Goal: Task Accomplishment & Management: Manage account settings

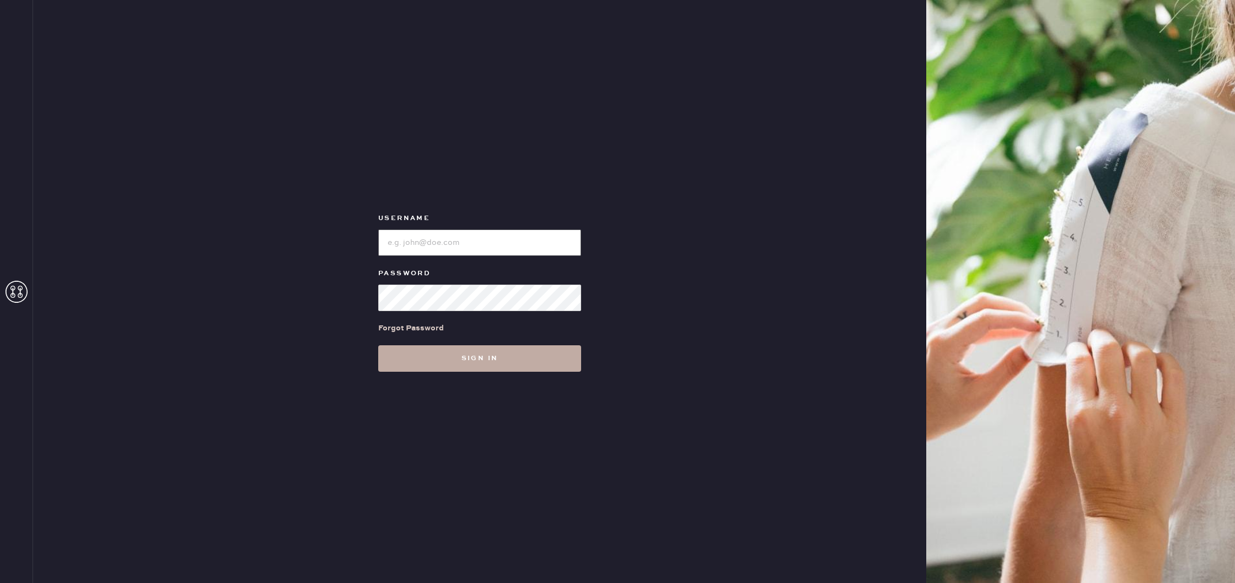
type input "reformationscottsdale"
click at [493, 351] on button "Sign in" at bounding box center [479, 358] width 203 height 26
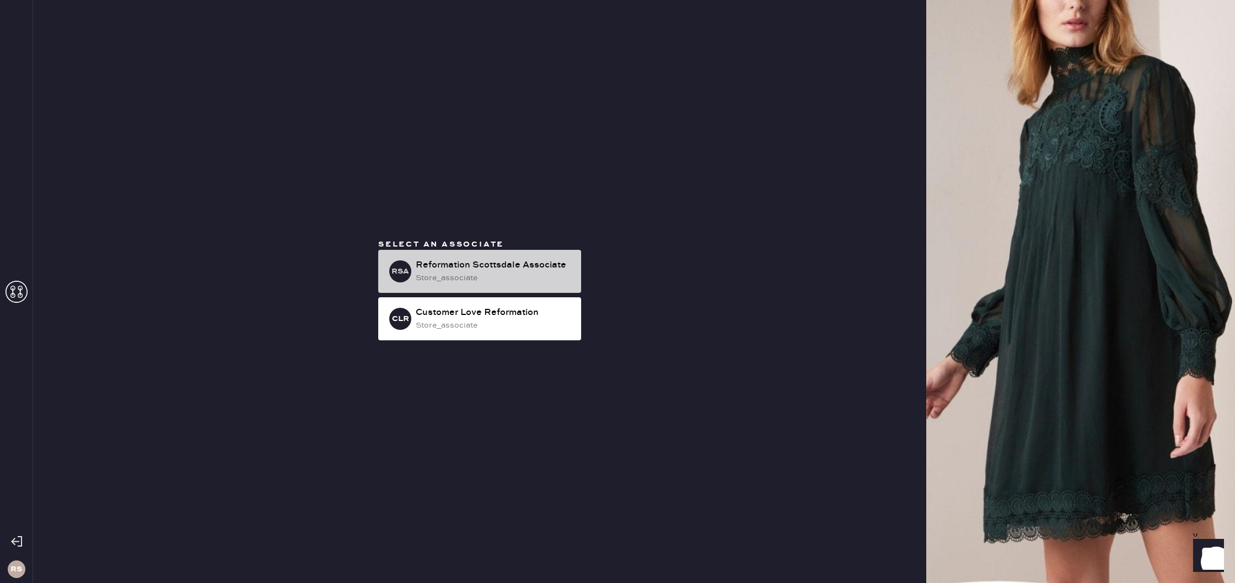
click at [539, 267] on div "Reformation Scottsdale Associate" at bounding box center [494, 265] width 157 height 13
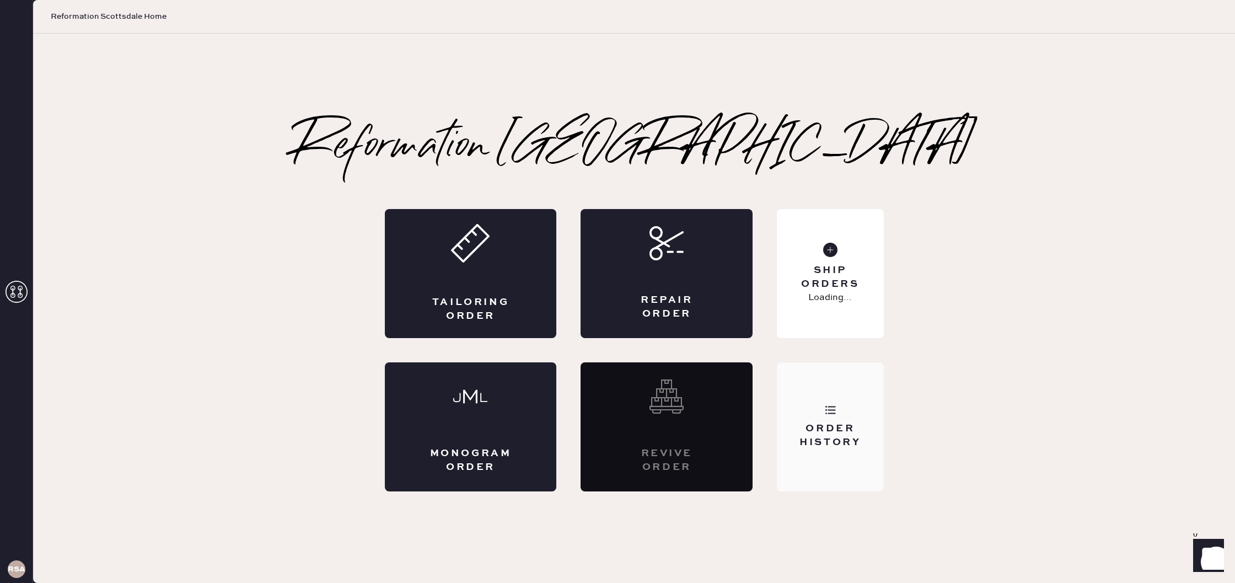
click at [813, 394] on div "Order History" at bounding box center [830, 426] width 106 height 129
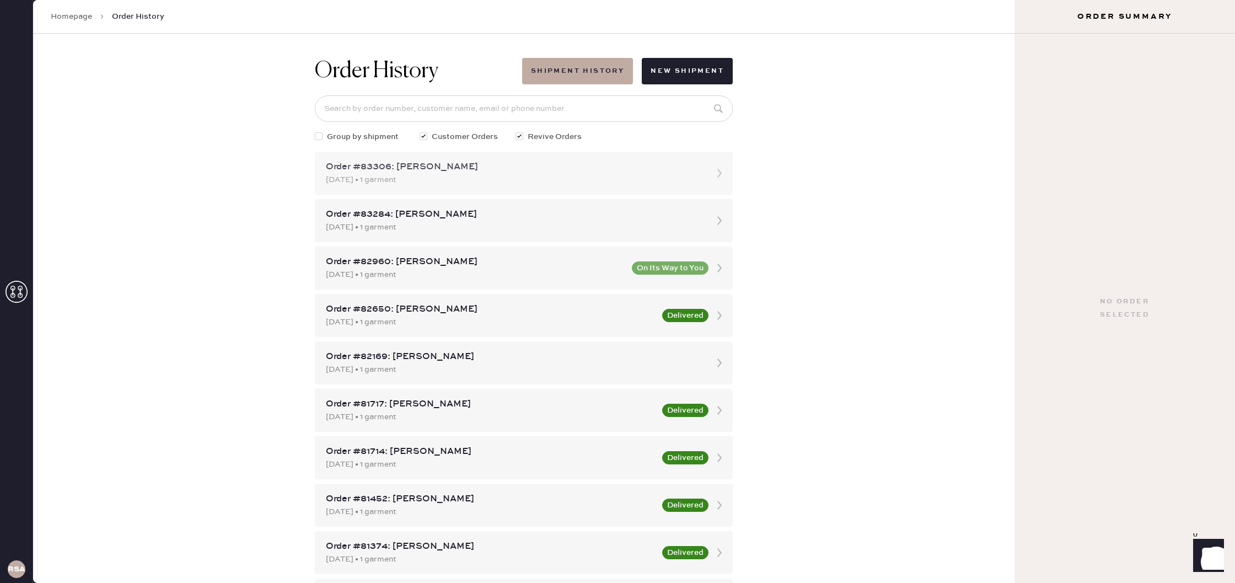
click at [662, 176] on div "[DATE] • 1 garment" at bounding box center [514, 180] width 376 height 12
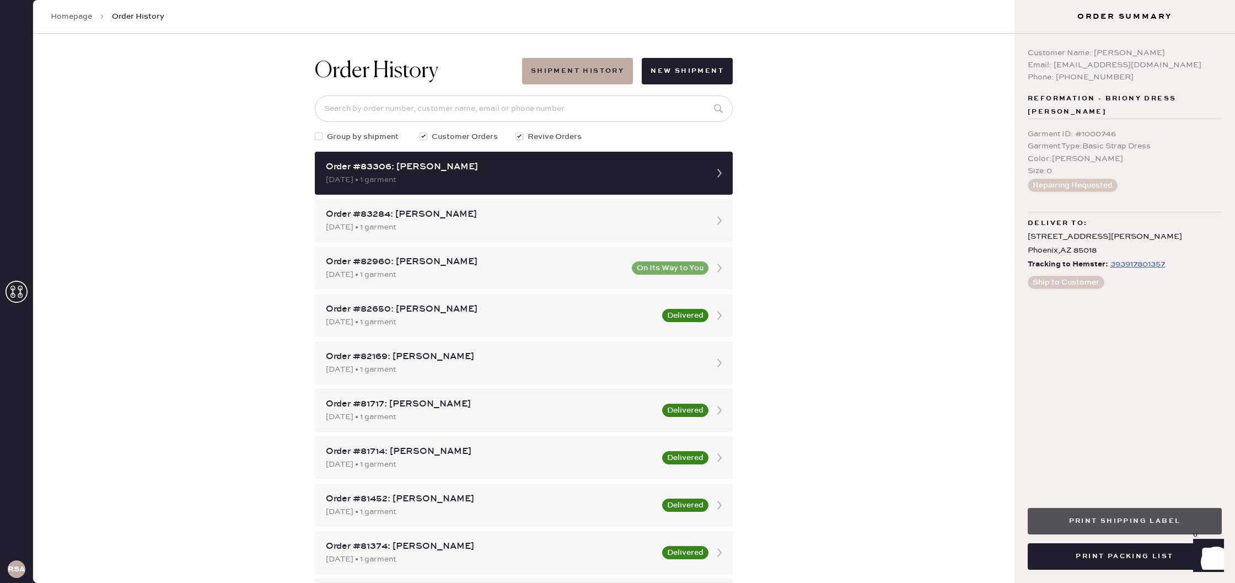
click at [1061, 515] on button "Print Shipping Label" at bounding box center [1124, 521] width 194 height 26
click at [1107, 551] on button "Print Packing List" at bounding box center [1124, 556] width 194 height 26
click at [1148, 554] on button "Print Packing List" at bounding box center [1124, 556] width 194 height 26
click at [1121, 552] on button "Print Packing List" at bounding box center [1124, 556] width 194 height 26
